Goal: Task Accomplishment & Management: Manage account settings

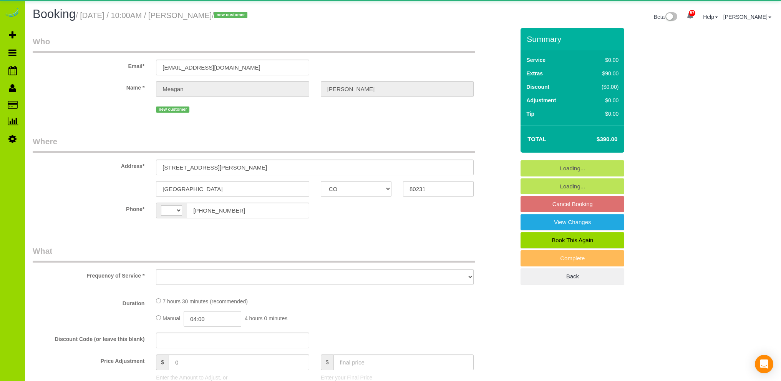
select select "CO"
select select "string:[GEOGRAPHIC_DATA]"
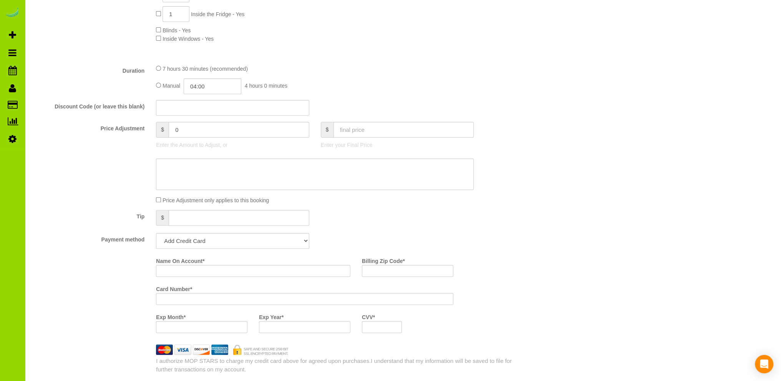
select select "object:1184"
select select "string:fspay-2d7cc2d5-075b-41e4-95b2-16f17628dd2a"
select select "number:69"
select select "number:4"
select select "number:13"
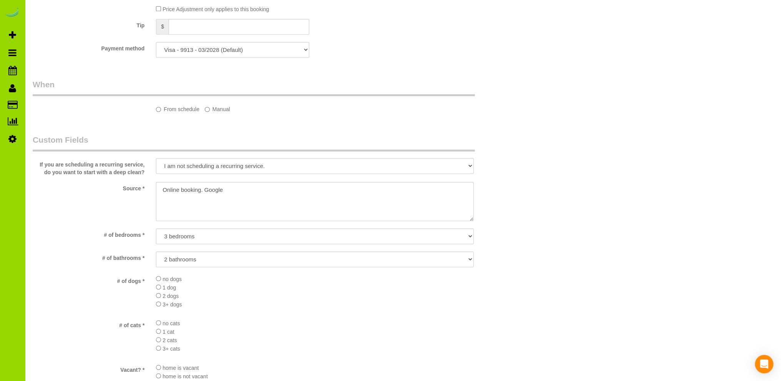
select select "object:1269"
select select "spot1"
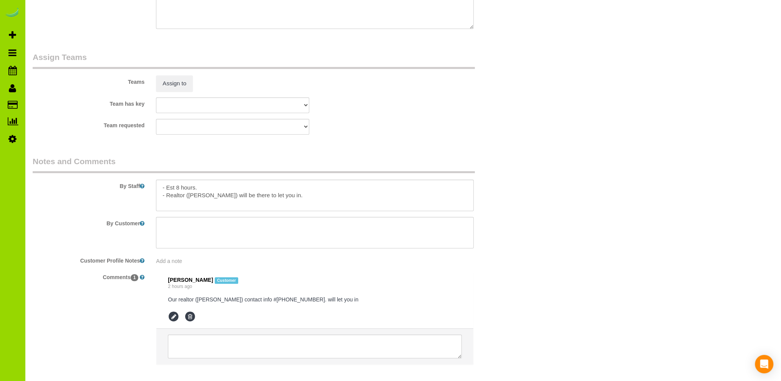
scroll to position [1094, 0]
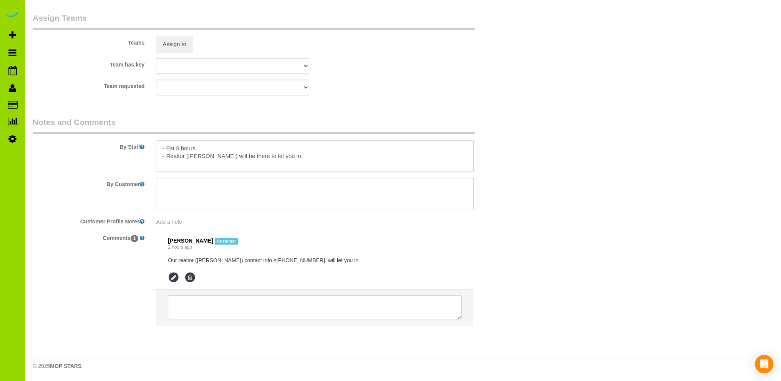
drag, startPoint x: 204, startPoint y: 157, endPoint x: 246, endPoint y: 153, distance: 42.4
click at [204, 156] on textarea at bounding box center [315, 156] width 318 height 32
click at [313, 154] on textarea at bounding box center [315, 156] width 318 height 32
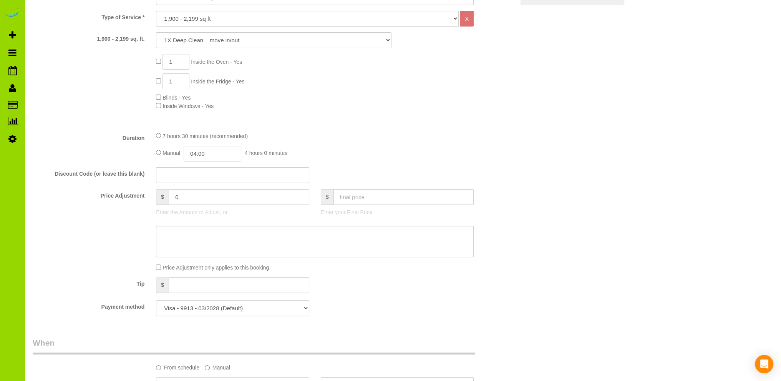
scroll to position [18, 0]
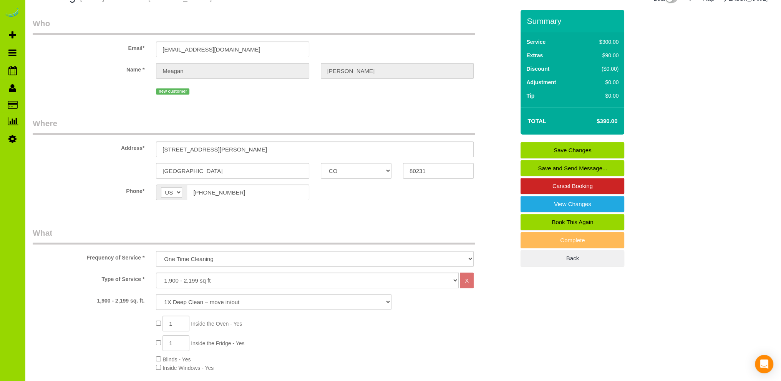
type textarea "- Est 8 hours. - Realtor (Pierre 303-351-1704) will be there to let you in. Tan…"
click at [554, 151] on link "Save Changes" at bounding box center [573, 150] width 104 height 16
